Goal: Information Seeking & Learning: Learn about a topic

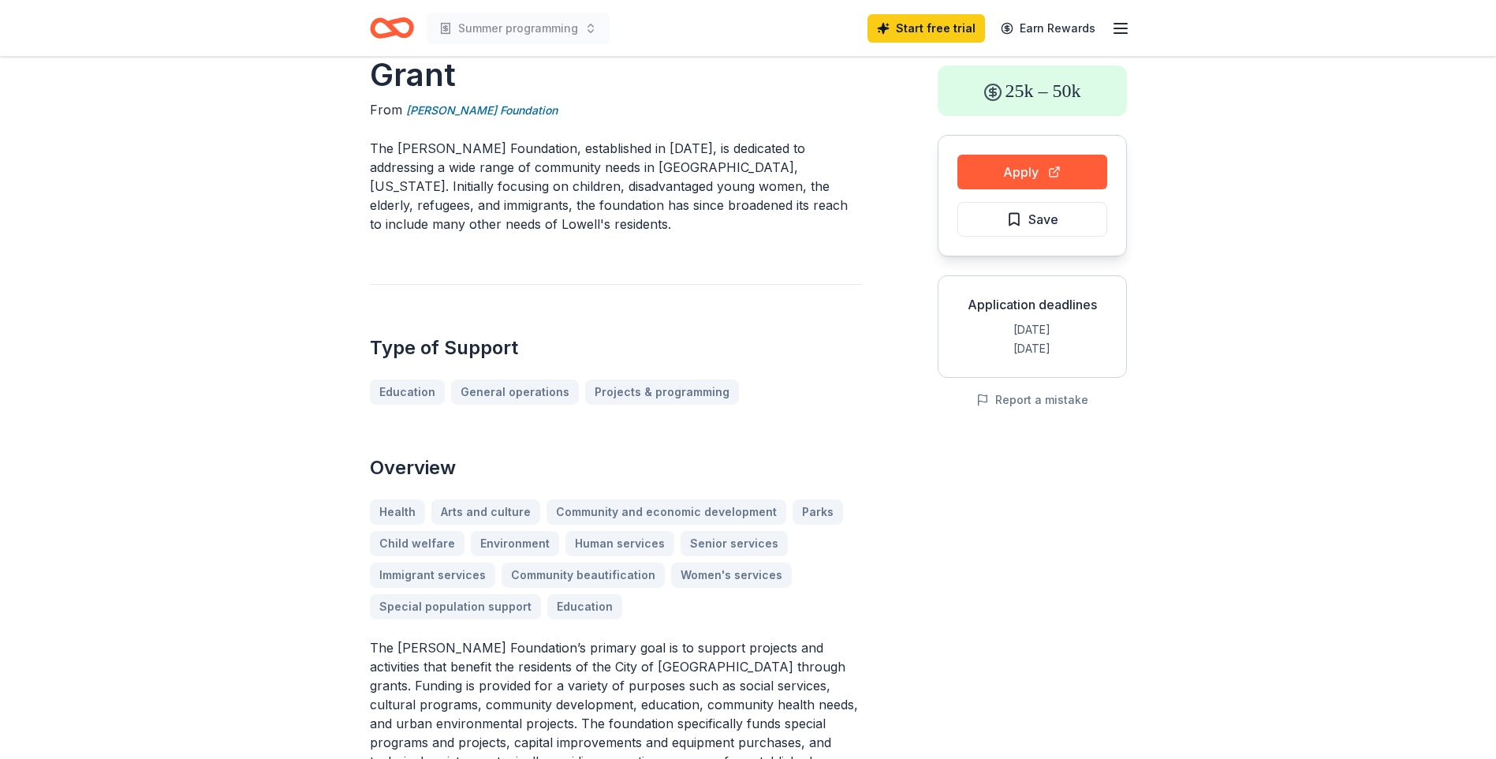
scroll to position [74, 0]
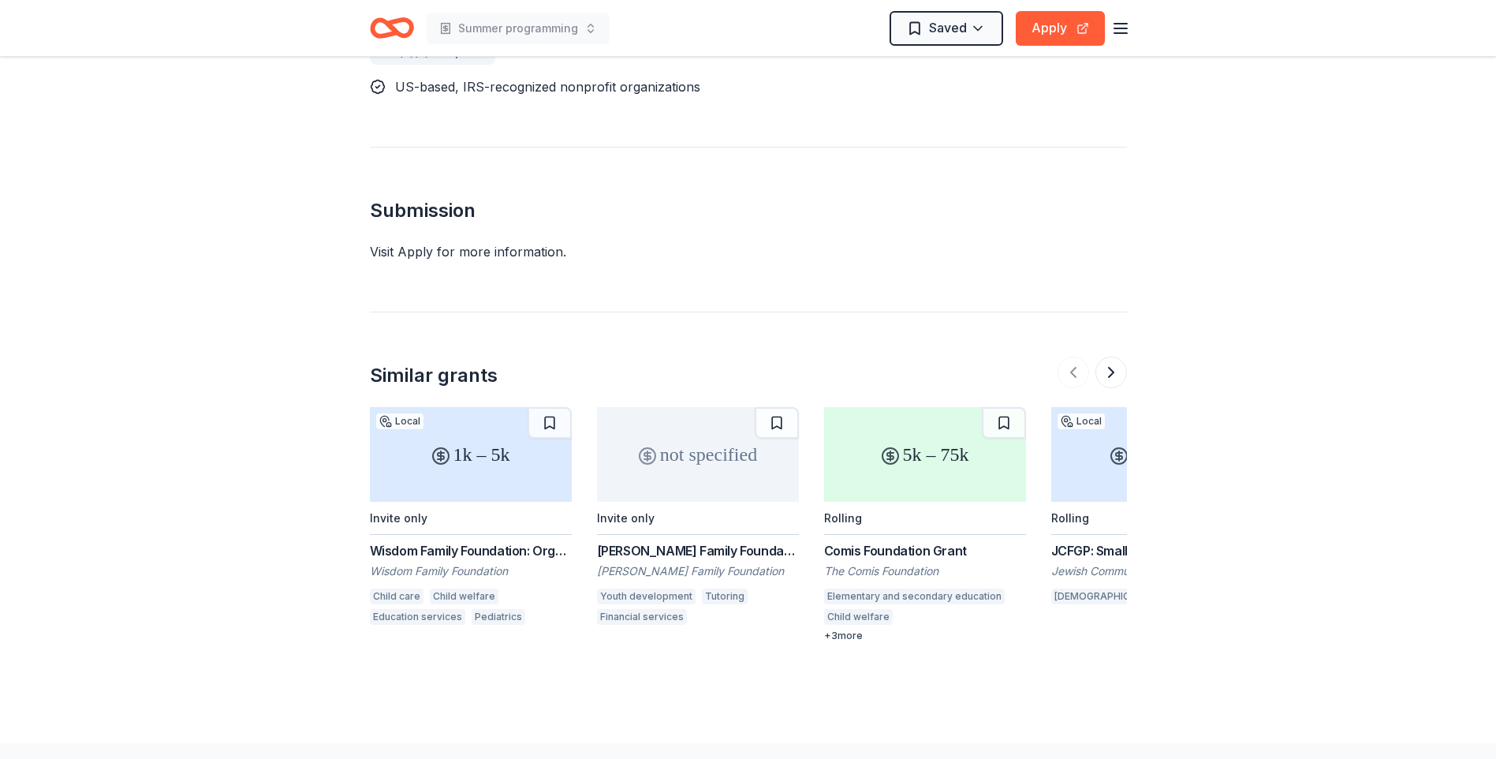
scroll to position [1104, 0]
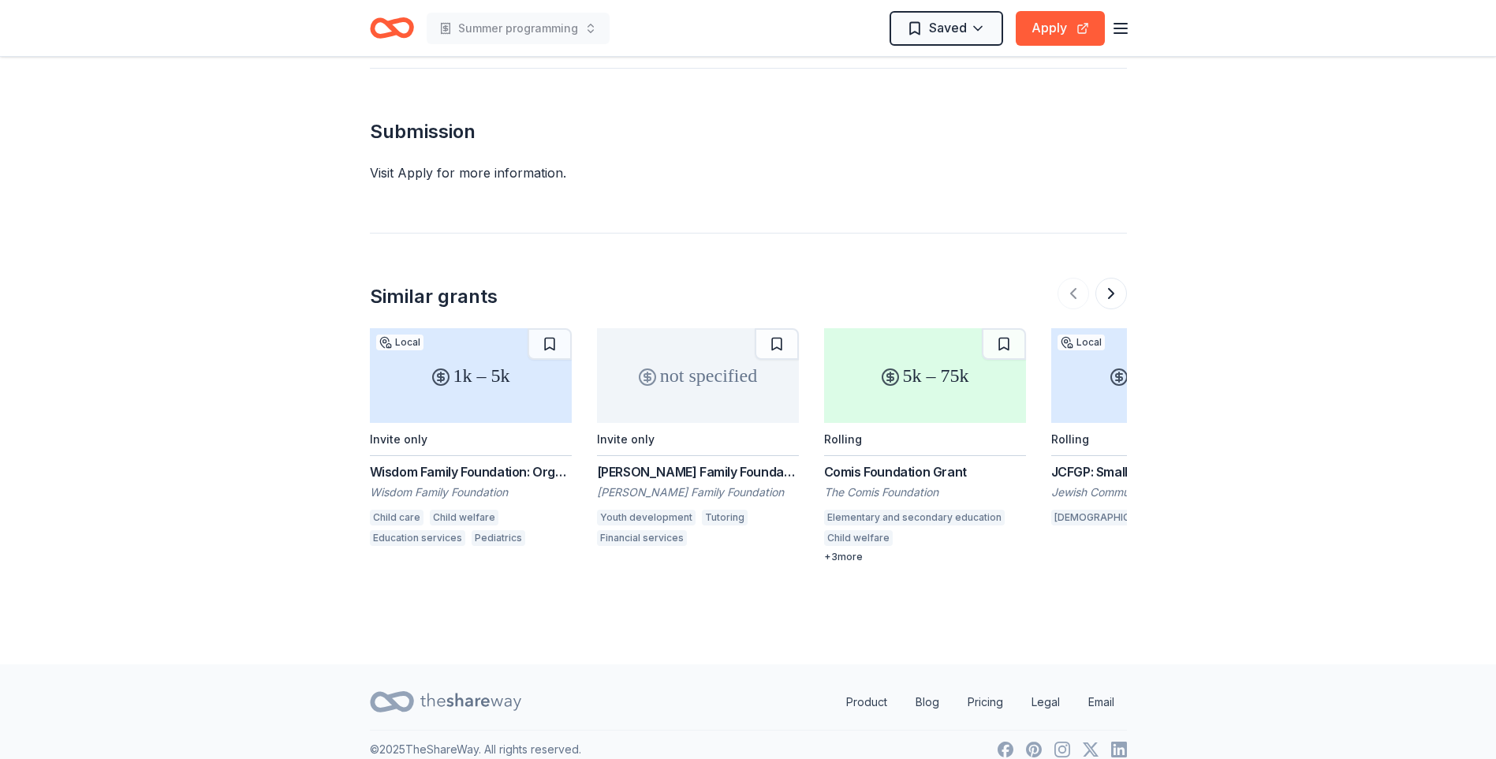
click at [663, 462] on div "[PERSON_NAME] Family Foundation Grants" at bounding box center [698, 471] width 202 height 19
